Goal: Navigation & Orientation: Find specific page/section

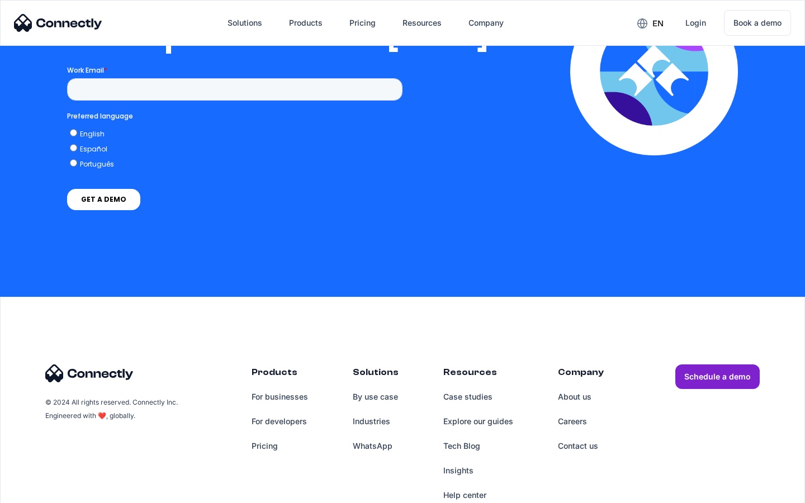
scroll to position [2284, 0]
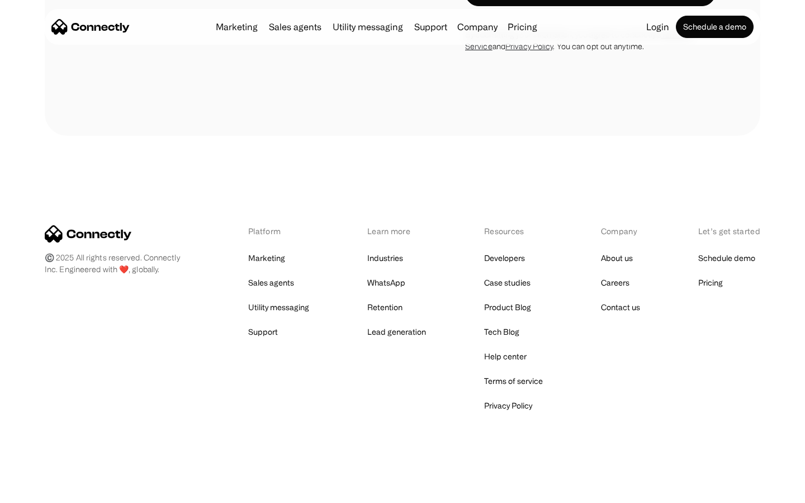
scroll to position [1029, 0]
